Goal: Task Accomplishment & Management: Use online tool/utility

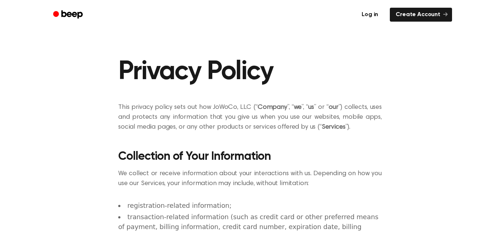
click at [378, 11] on link "Log in" at bounding box center [369, 14] width 31 height 17
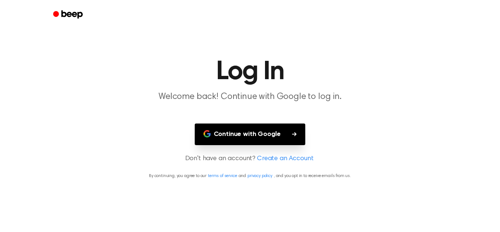
click at [299, 125] on button "Continue with Google" at bounding box center [250, 134] width 111 height 22
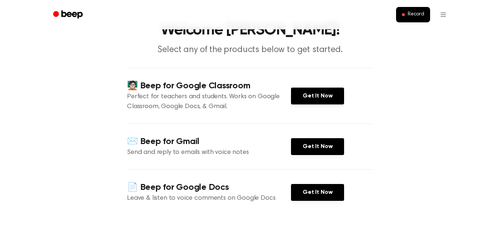
scroll to position [36, 0]
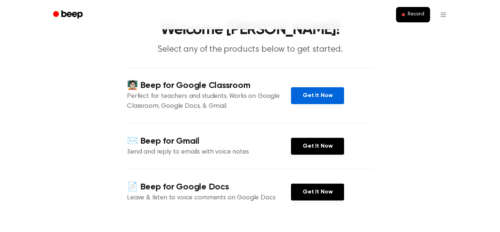
click at [301, 98] on link "Get It Now" at bounding box center [317, 95] width 53 height 17
